Goal: Information Seeking & Learning: Stay updated

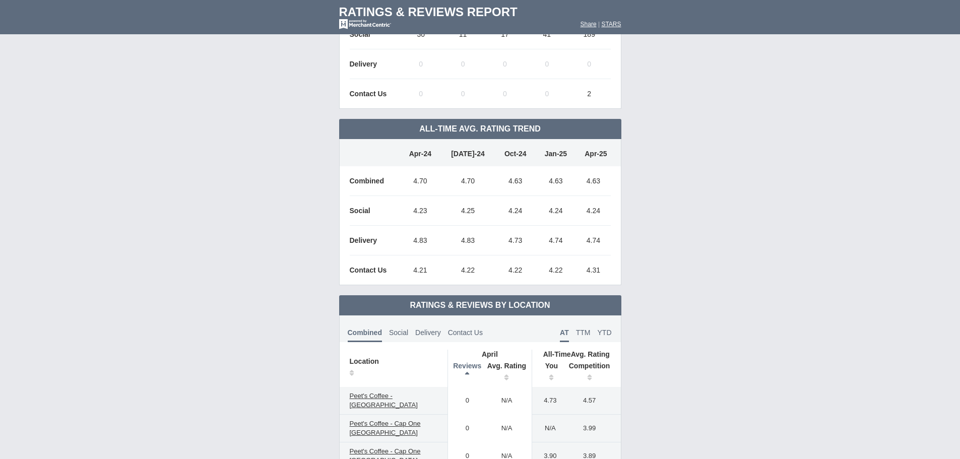
scroll to position [454, 0]
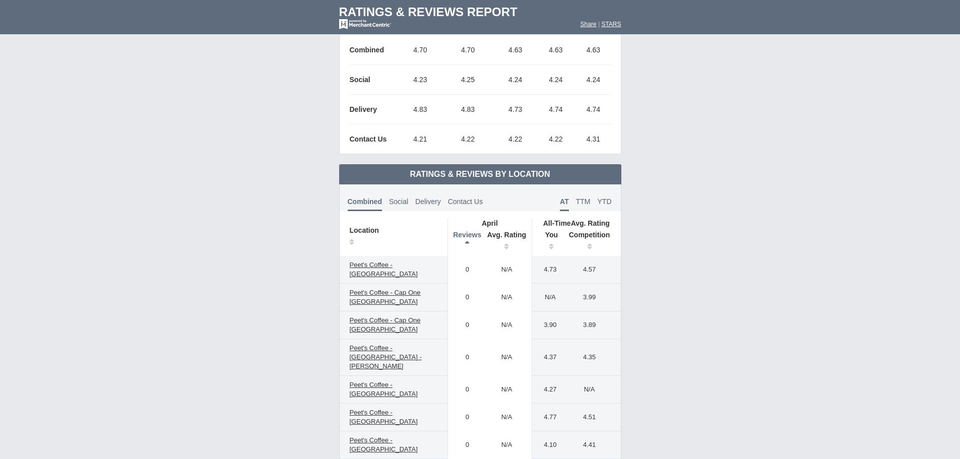
click at [464, 237] on th "Reviews" at bounding box center [465, 242] width 34 height 28
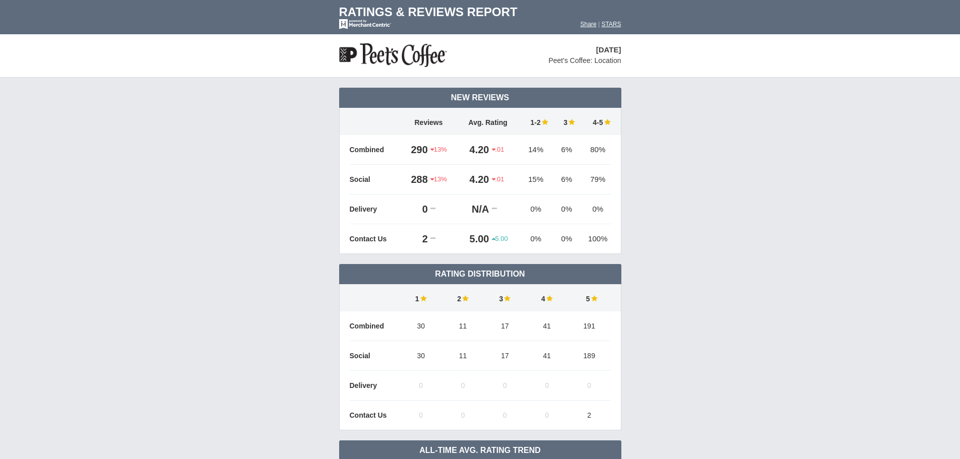
scroll to position [0, 0]
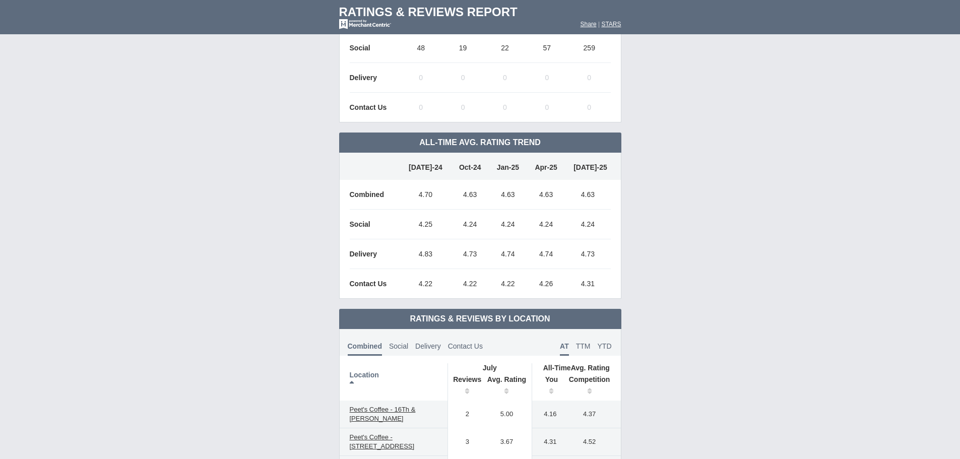
scroll to position [454, 0]
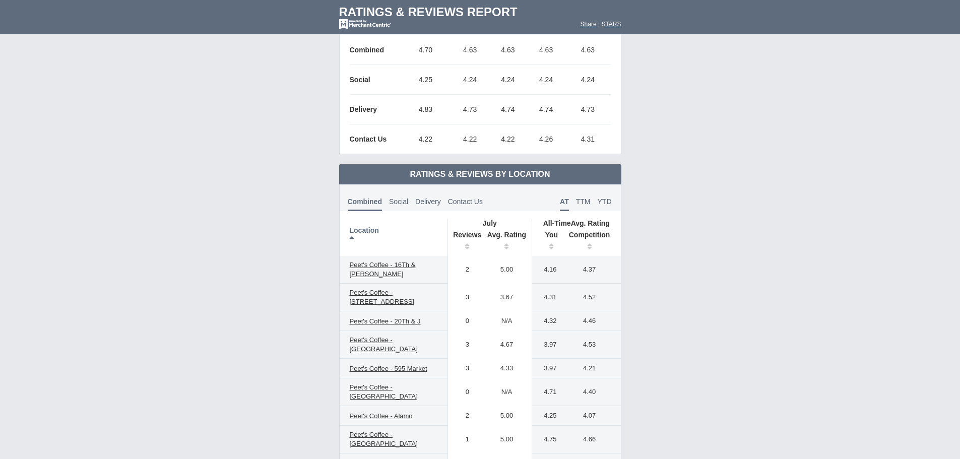
click at [461, 247] on th "Reviews" at bounding box center [465, 242] width 34 height 28
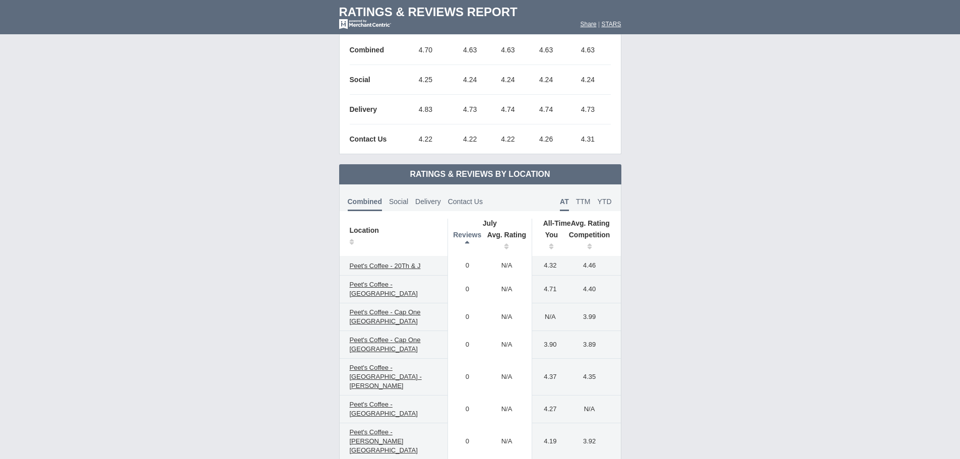
click at [461, 247] on th "Reviews" at bounding box center [465, 242] width 34 height 28
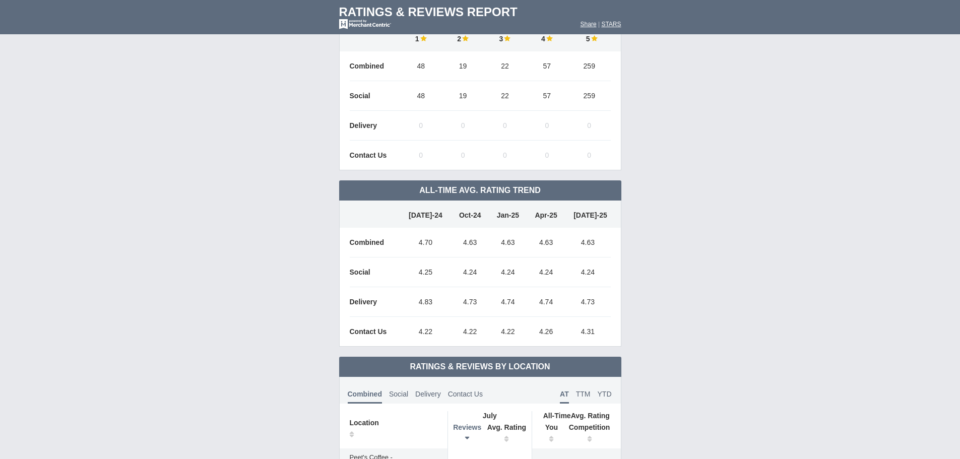
scroll to position [252, 0]
